Goal: Find specific page/section: Find specific page/section

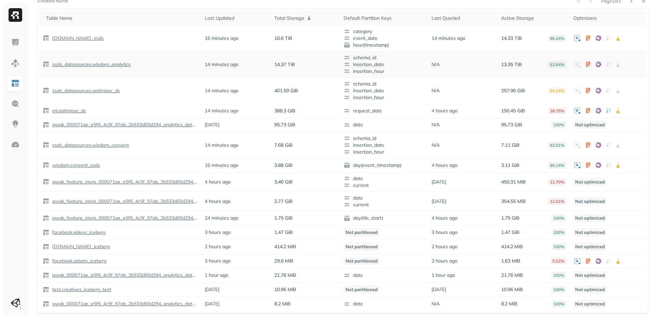
scroll to position [74, 0]
click at [14, 146] on img at bounding box center [15, 144] width 9 height 9
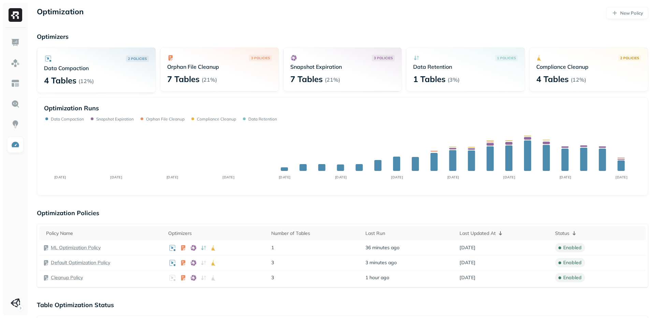
click at [69, 68] on p "Data Compaction" at bounding box center [96, 68] width 105 height 7
click at [53, 85] on p "4 Tables" at bounding box center [60, 80] width 32 height 11
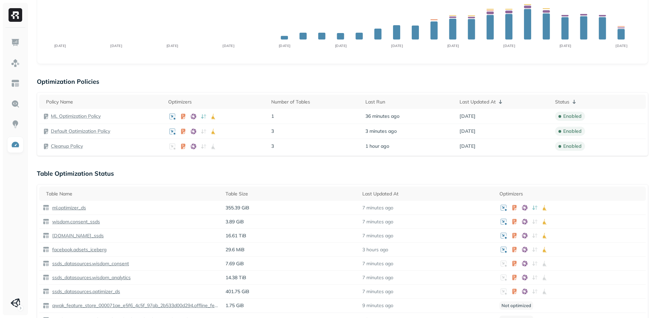
scroll to position [105, 0]
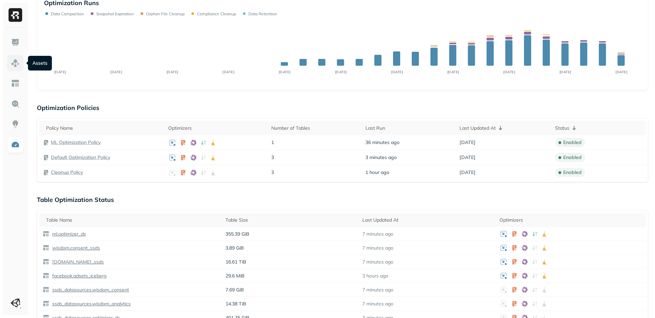
click at [16, 63] on img at bounding box center [15, 63] width 9 height 9
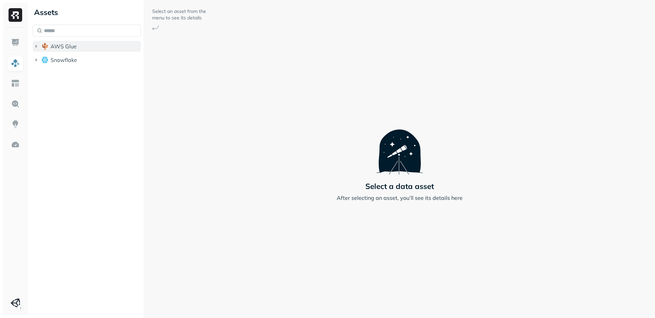
click at [63, 48] on span "AWS Glue" at bounding box center [63, 46] width 26 height 7
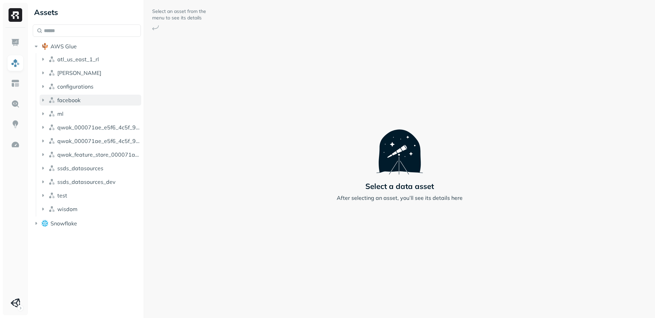
click at [75, 99] on span "facebook" at bounding box center [68, 100] width 23 height 7
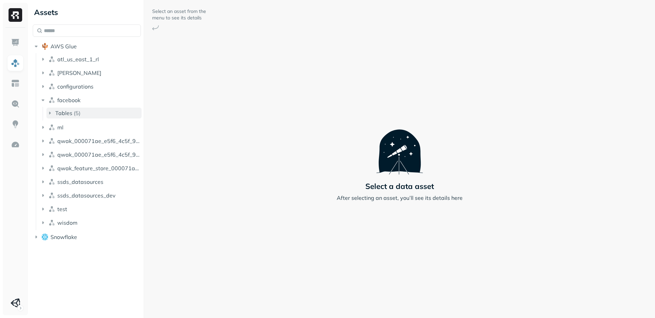
click at [77, 114] on p "( 5 )" at bounding box center [77, 113] width 7 height 7
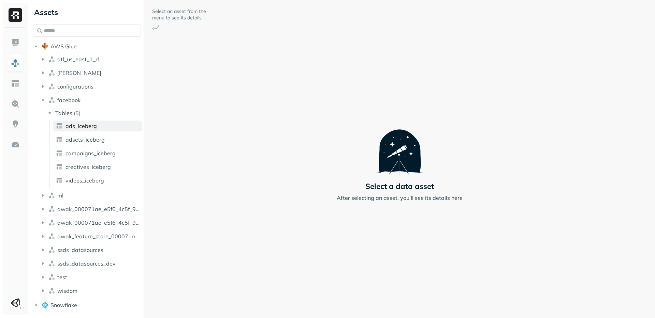
click at [98, 127] on link "ads_iceberg" at bounding box center [97, 126] width 89 height 11
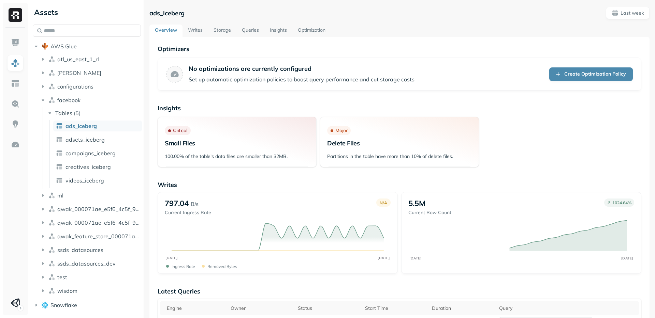
click at [310, 34] on link "Optimization" at bounding box center [311, 31] width 39 height 12
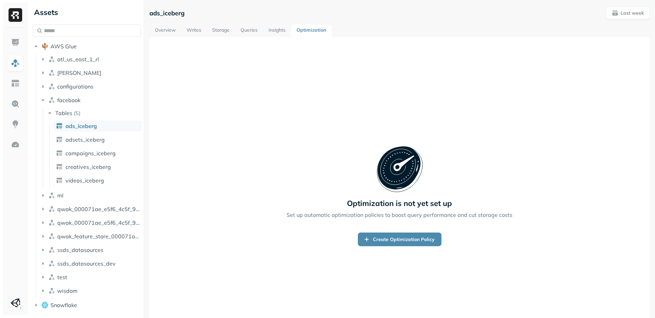
click at [171, 31] on link "Overview" at bounding box center [165, 31] width 32 height 12
